Goal: Task Accomplishment & Management: Manage account settings

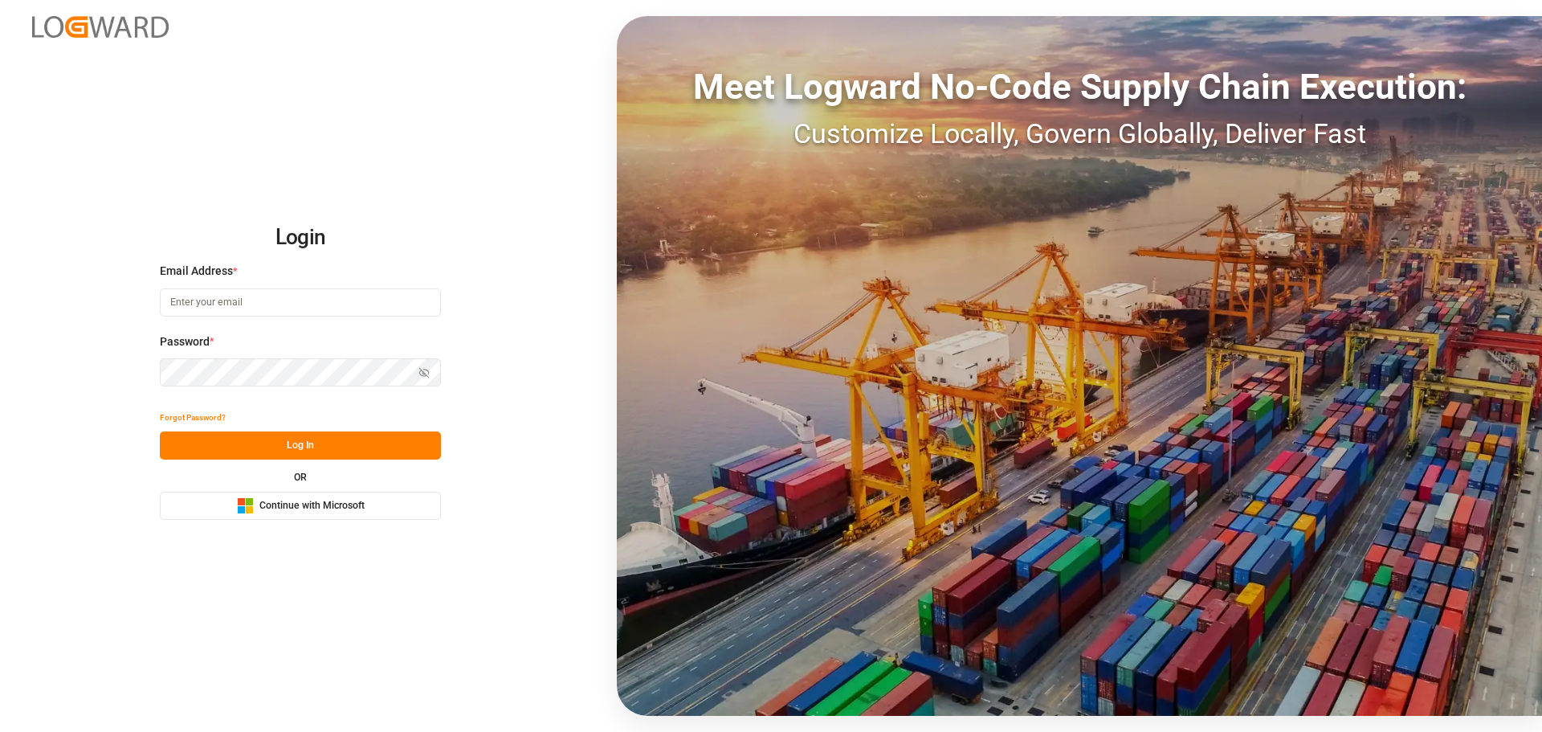
click at [323, 509] on span "Continue with Microsoft" at bounding box center [311, 506] width 105 height 14
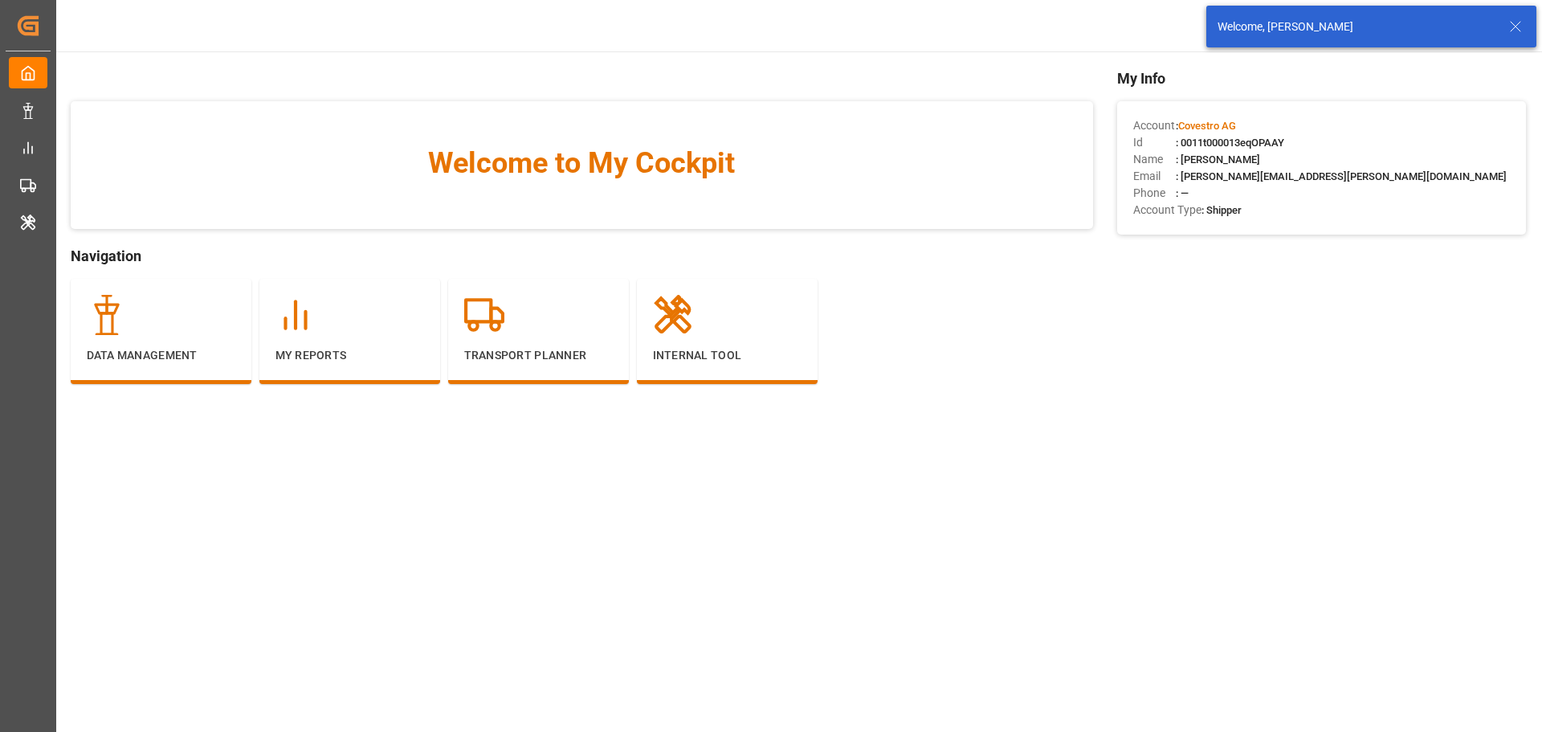
click at [1523, 30] on icon at bounding box center [1515, 26] width 19 height 19
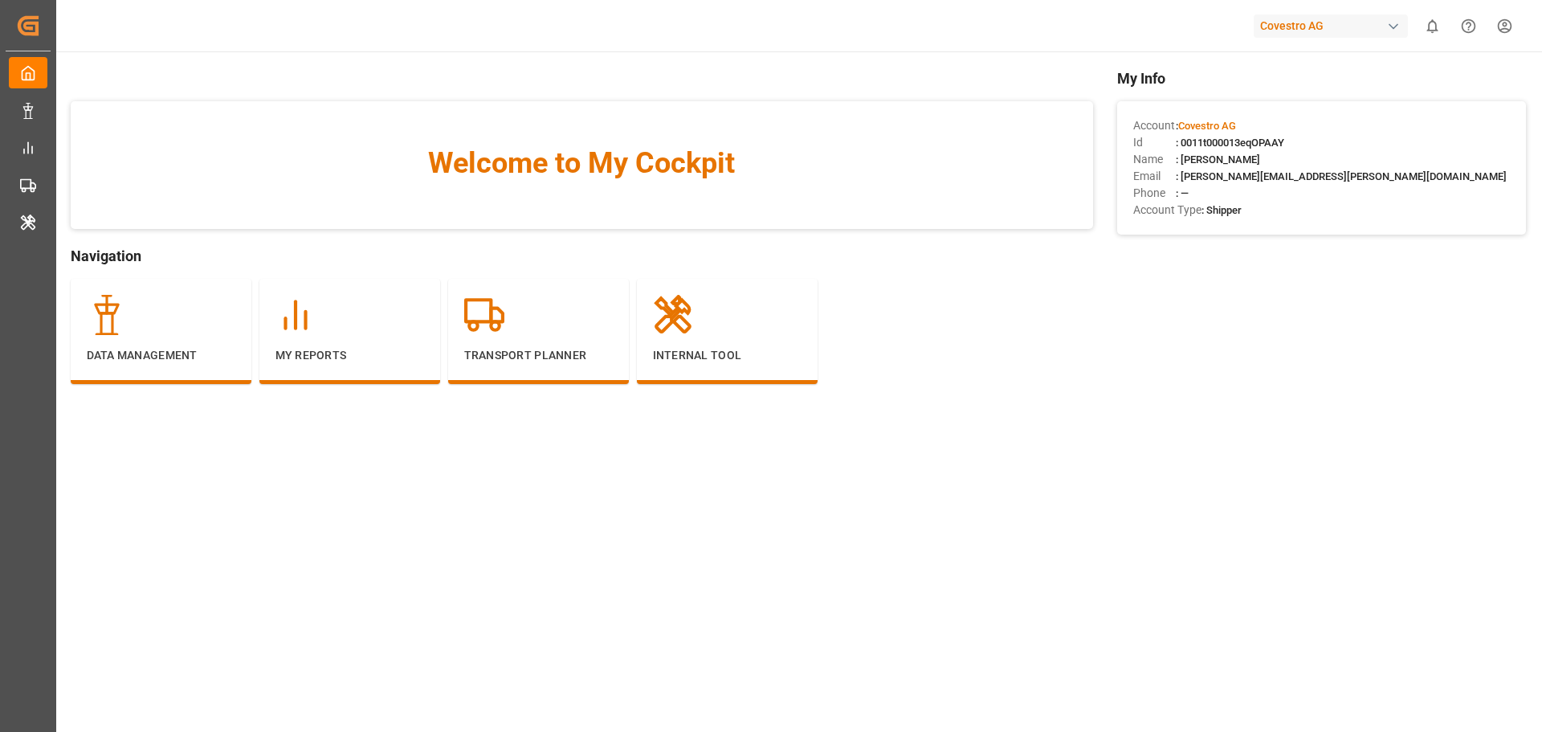
click at [1315, 29] on div "Covestro AG" at bounding box center [1331, 25] width 154 height 23
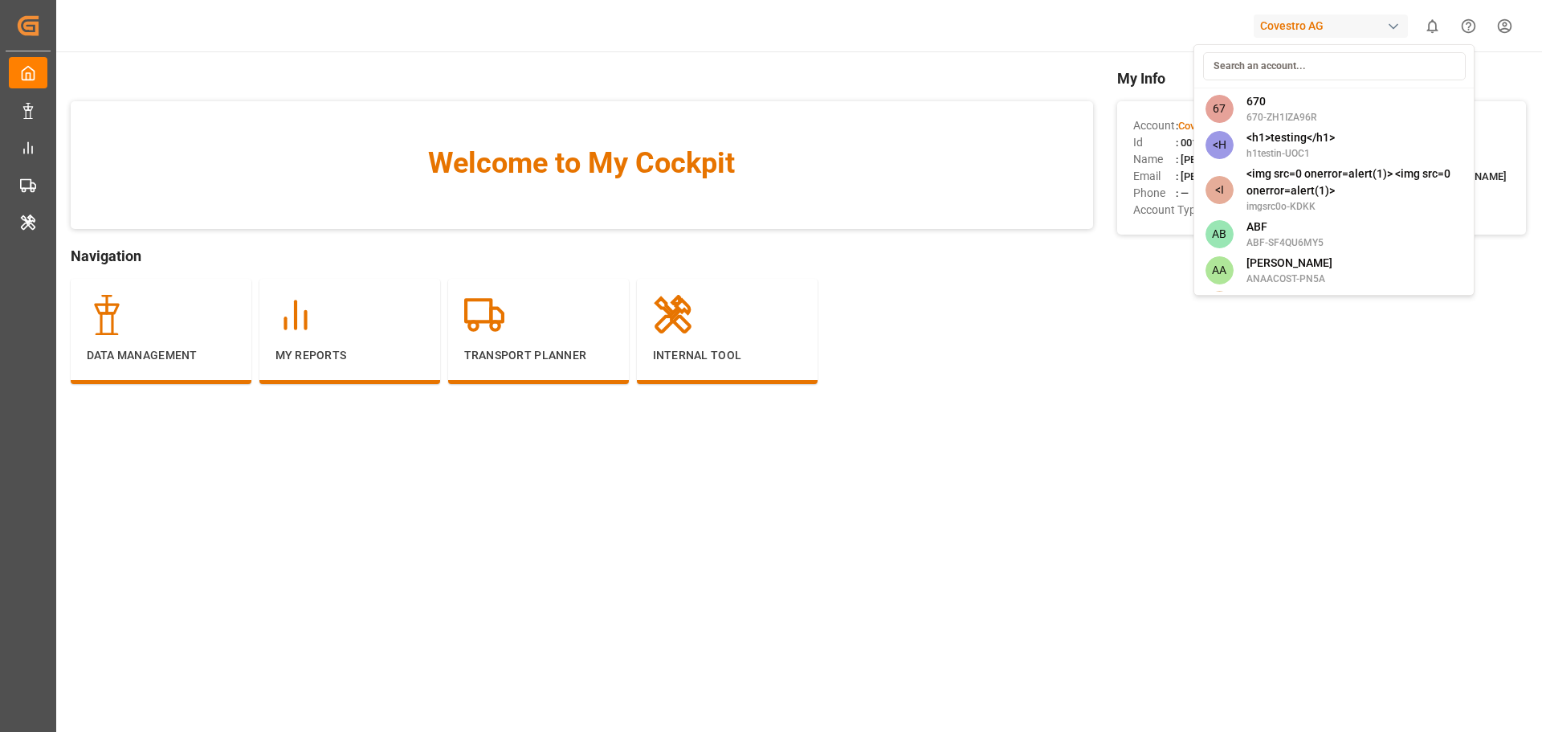
type input "a"
